Goal: Task Accomplishment & Management: Complete application form

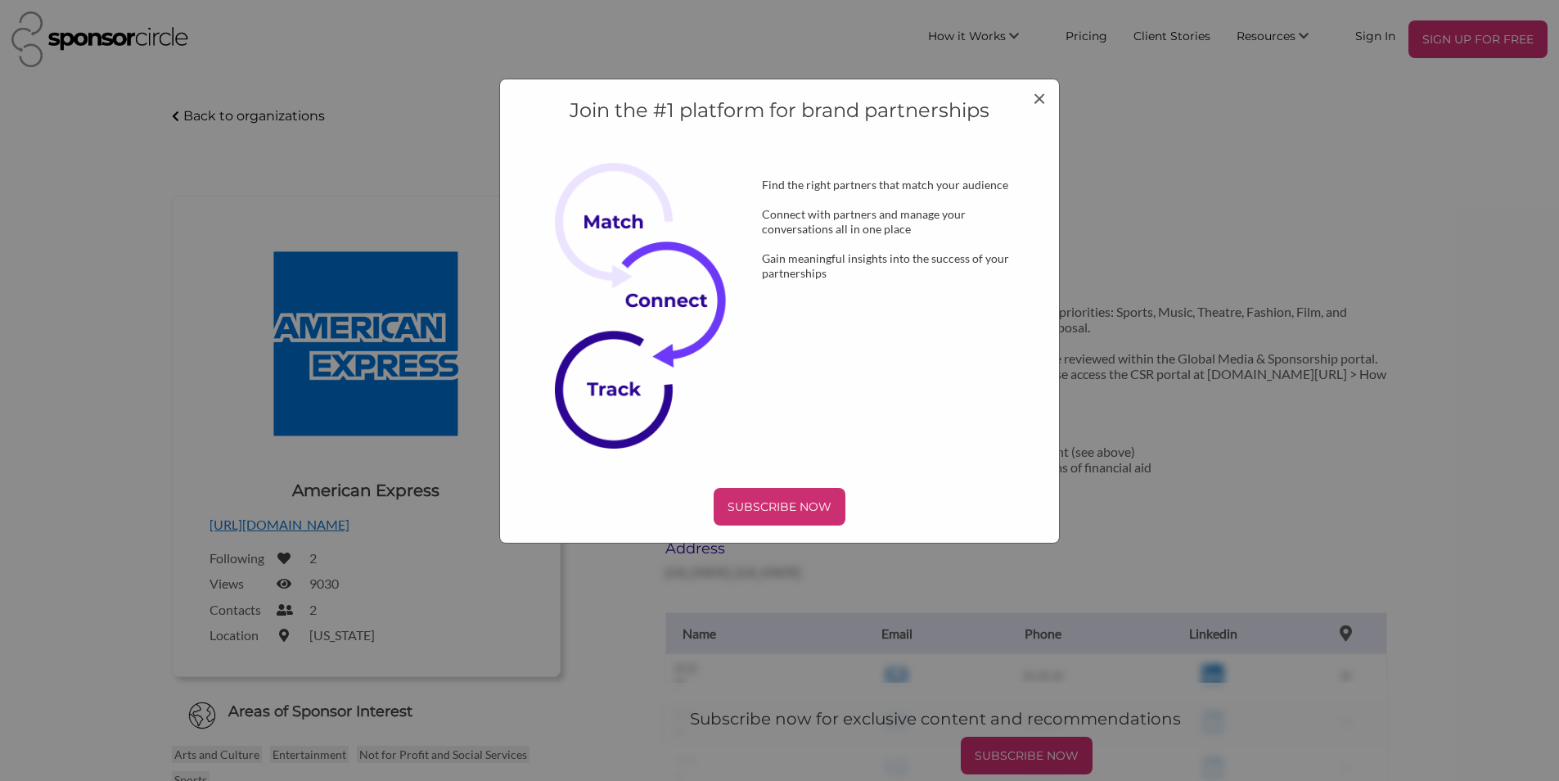
click at [1504, 47] on div "Join the #1 platform for brand partnerships Find the right partners that match …" at bounding box center [779, 390] width 1559 height 781
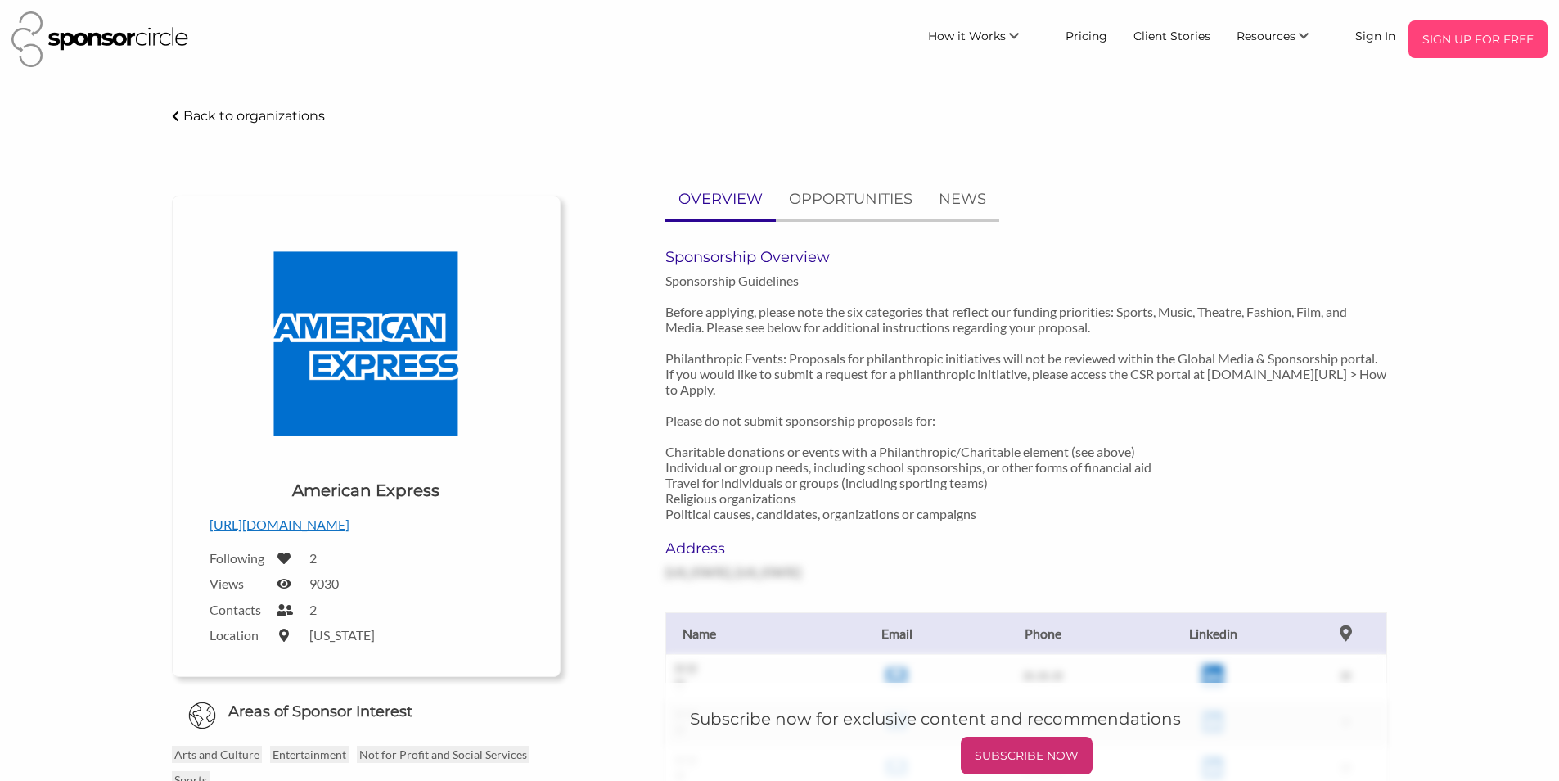
click at [1507, 52] on p "SIGN UP FOR FREE" at bounding box center [1478, 39] width 126 height 25
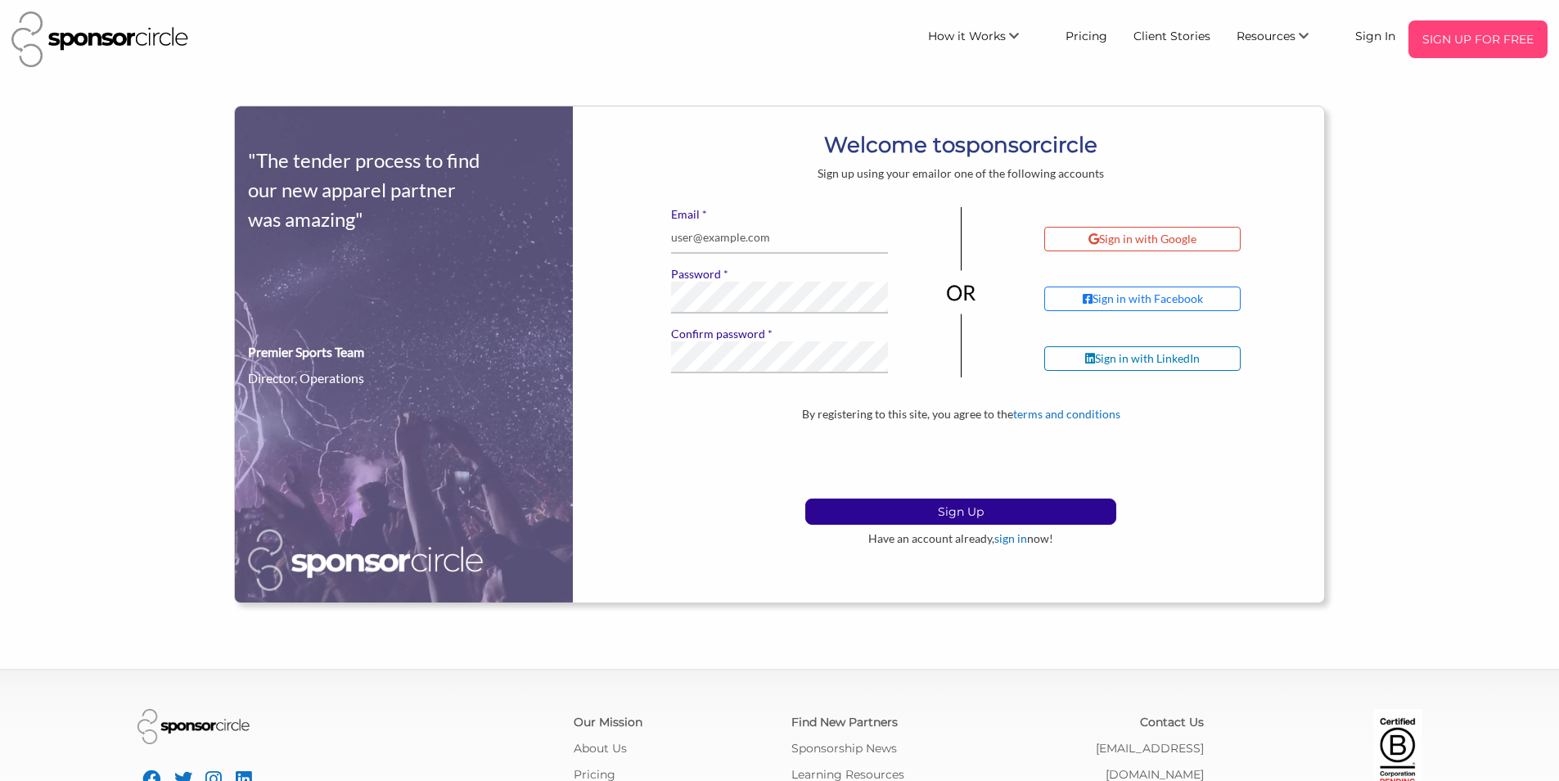
click at [1529, 43] on p "SIGN UP FOR FREE" at bounding box center [1478, 39] width 126 height 25
click at [1455, 48] on p "SIGN UP FOR FREE" at bounding box center [1478, 39] width 126 height 25
